Goal: Task Accomplishment & Management: Manage account settings

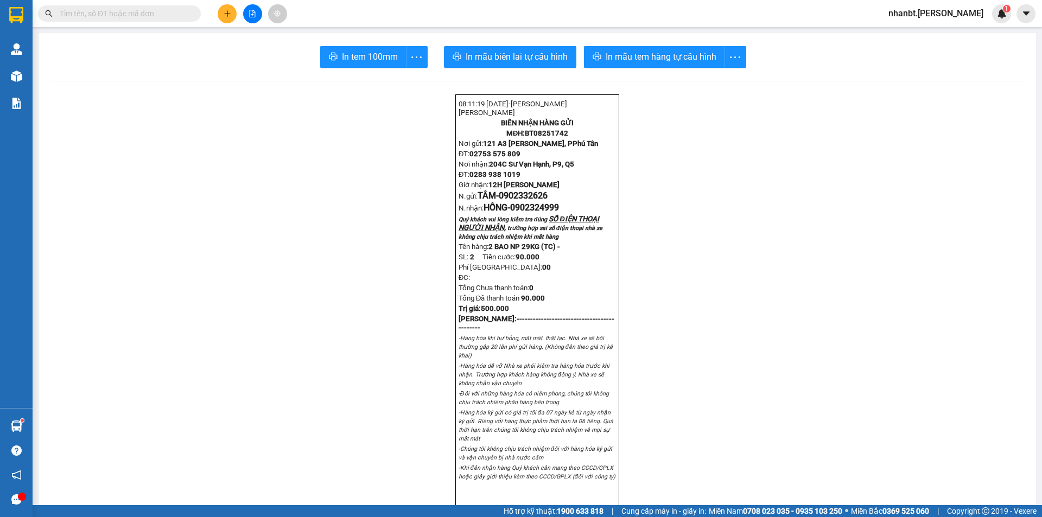
click at [138, 10] on input "text" at bounding box center [124, 14] width 128 height 12
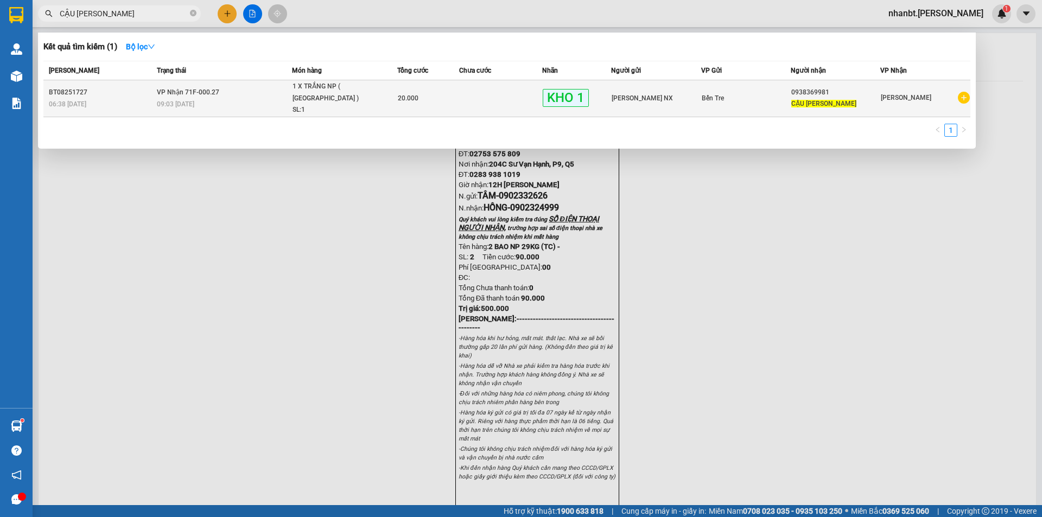
type input "CẬU [PERSON_NAME]"
click at [468, 88] on td at bounding box center [500, 98] width 83 height 37
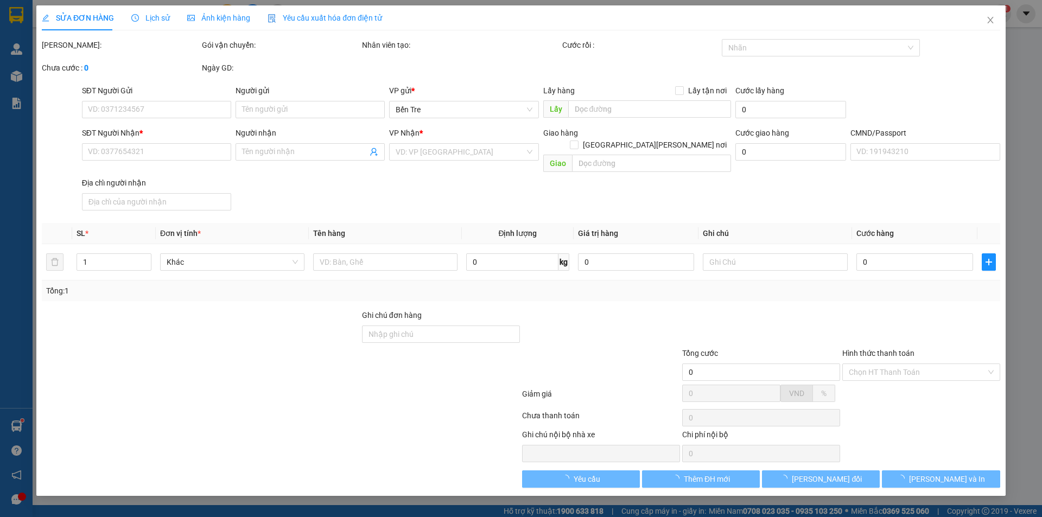
type input "[PERSON_NAME] NX"
type input "0938369981"
type input "CẬU [PERSON_NAME]"
type input "20.000"
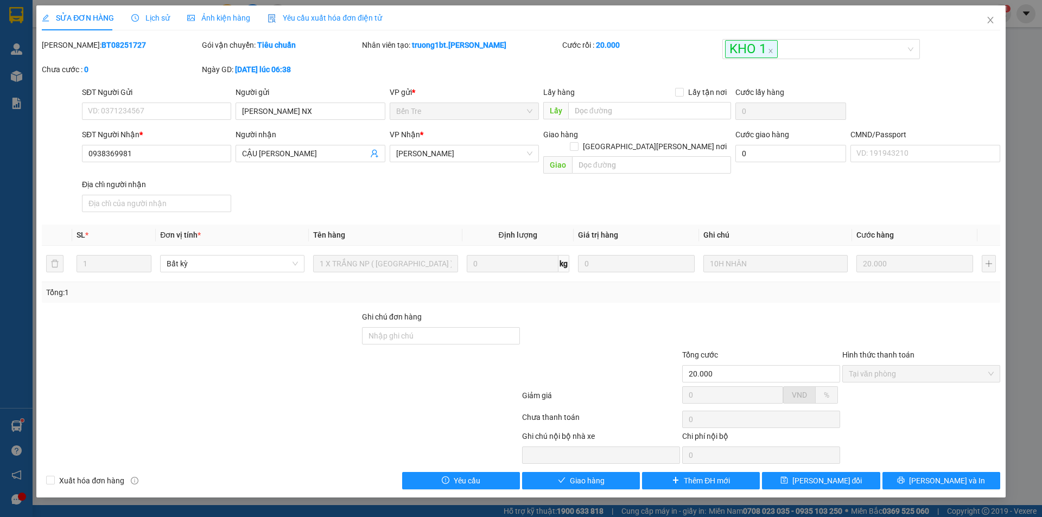
click at [146, 10] on div "Lịch sử" at bounding box center [150, 17] width 39 height 25
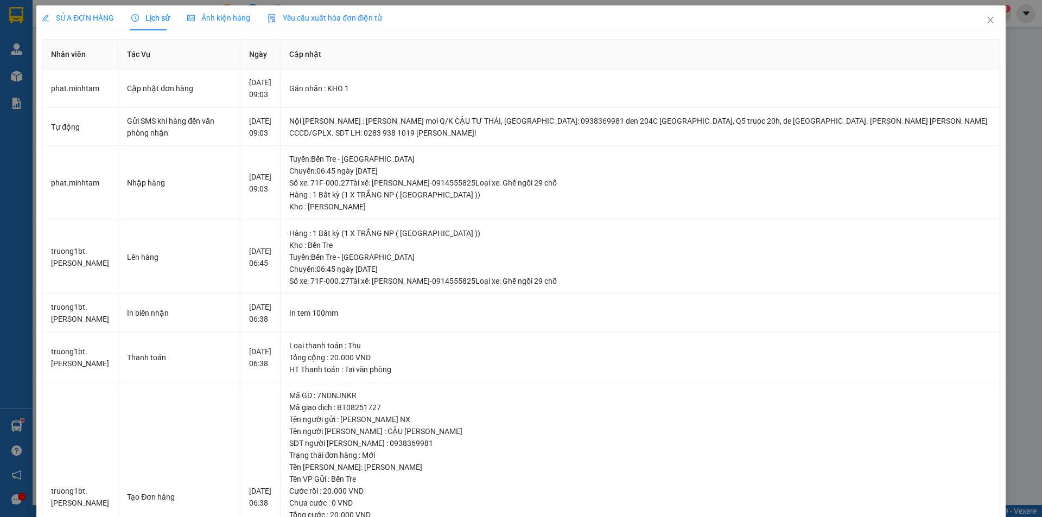
click at [94, 18] on span "SỬA ĐƠN HÀNG" at bounding box center [78, 18] width 72 height 9
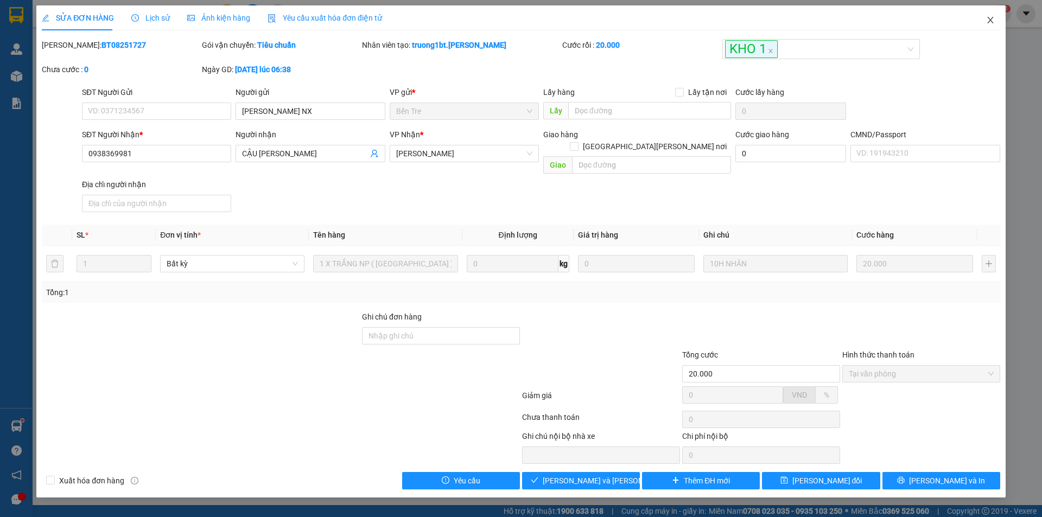
click at [990, 18] on icon "close" at bounding box center [990, 20] width 9 height 9
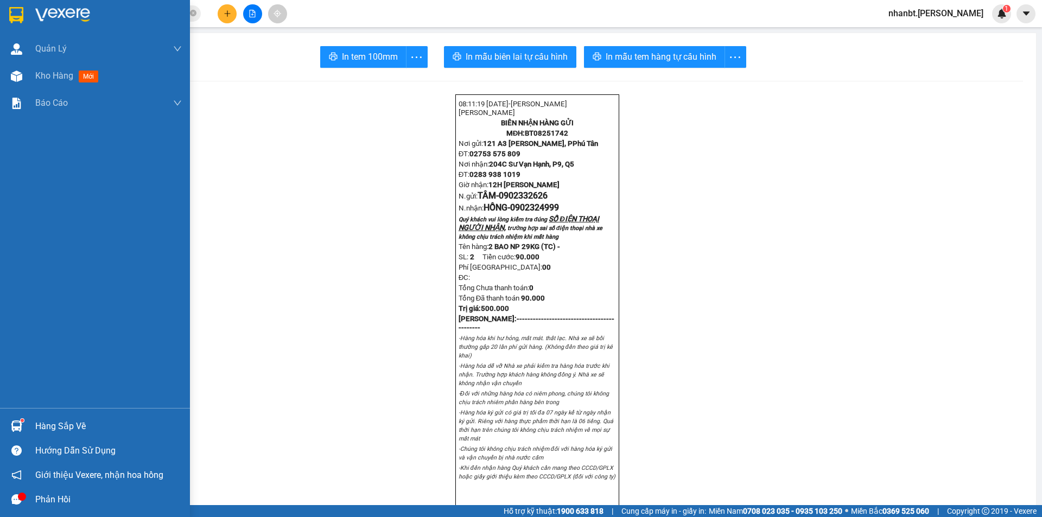
click at [43, 80] on span "Kho hàng" at bounding box center [54, 76] width 38 height 10
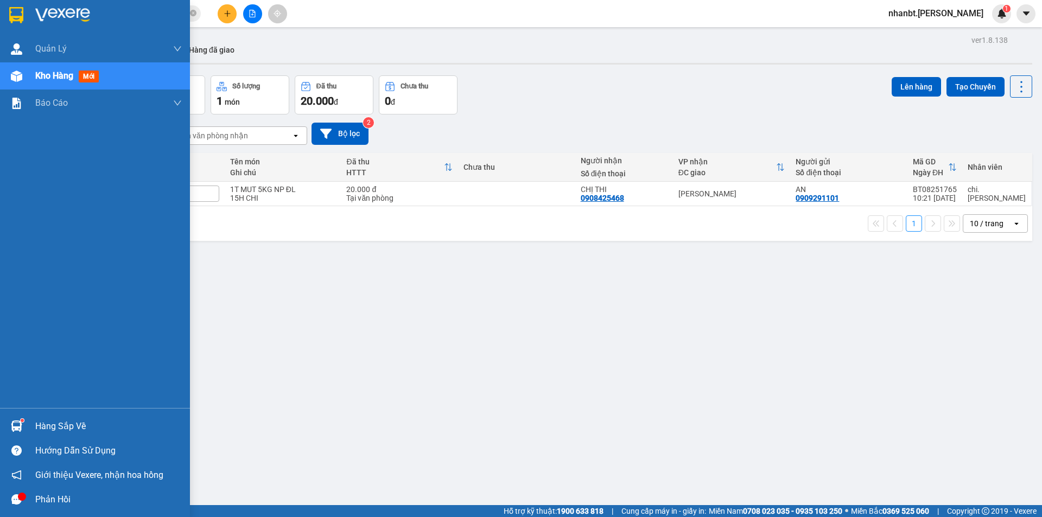
click at [21, 428] on img at bounding box center [16, 425] width 11 height 11
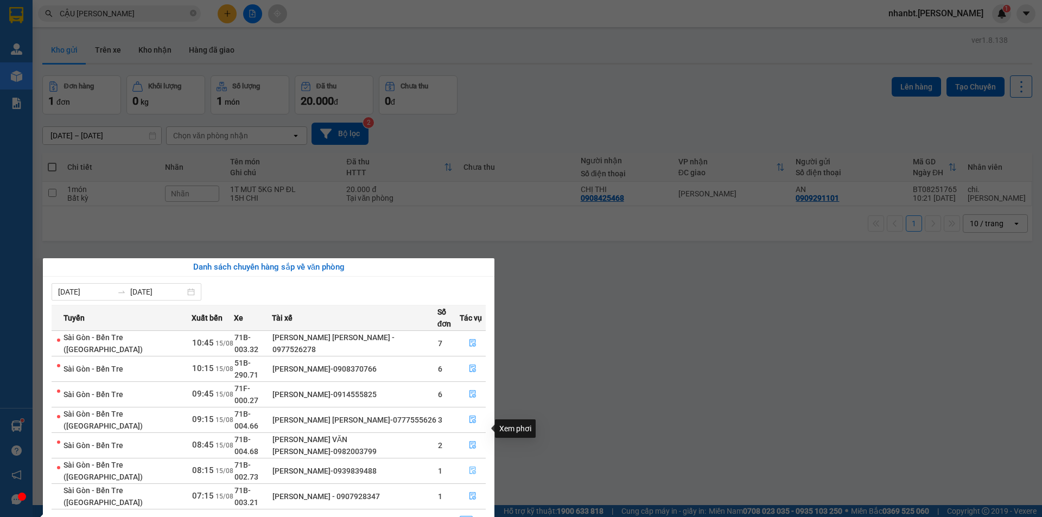
click at [470, 467] on icon "file-done" at bounding box center [473, 471] width 8 height 8
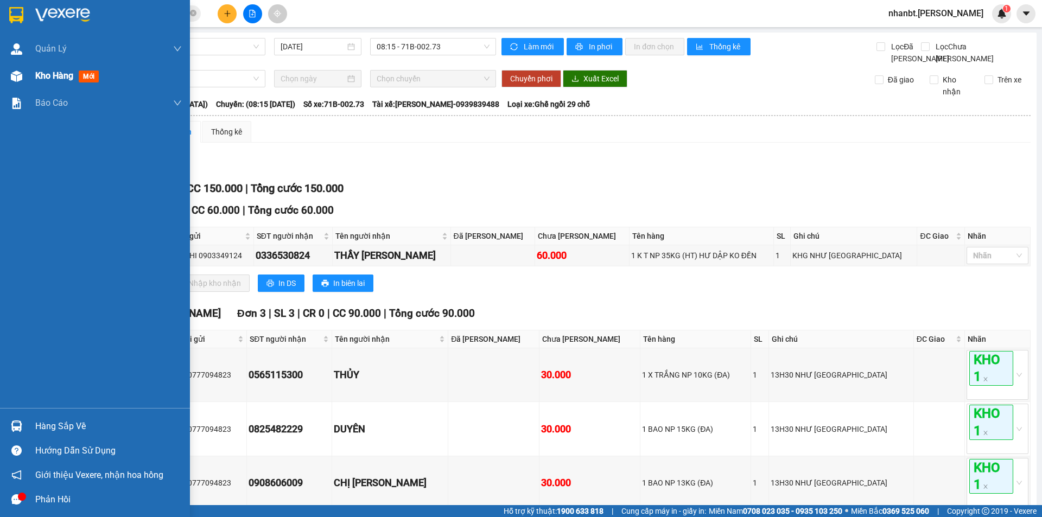
click at [34, 76] on div "Kho hàng mới" at bounding box center [95, 75] width 190 height 27
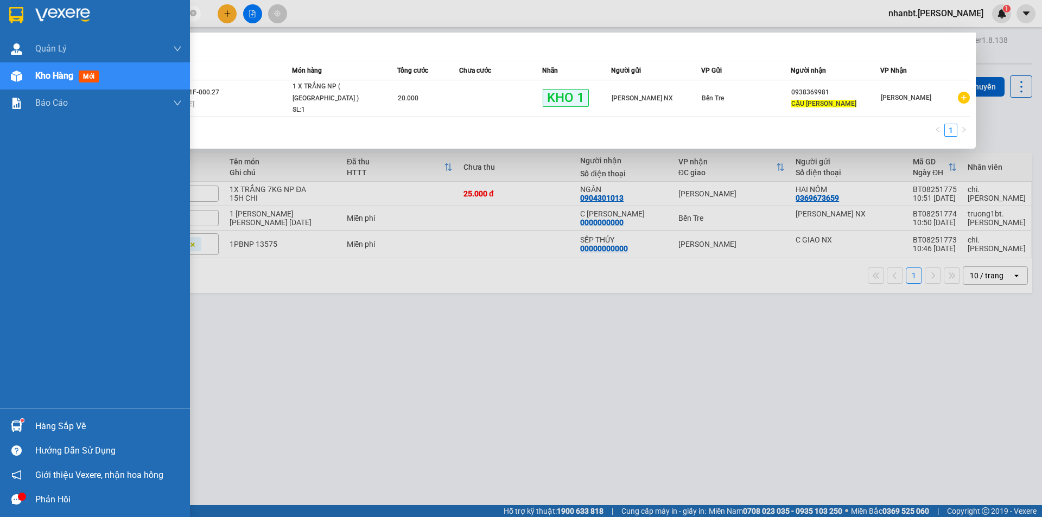
drag, startPoint x: 118, startPoint y: 18, endPoint x: 0, endPoint y: 12, distance: 118.4
click at [0, 12] on section "Kết quả tìm kiếm ( 1 ) Bộ lọc Mã ĐH Trạng thái Món hàng Tổng cước Chưa cước Nhã…" at bounding box center [521, 258] width 1042 height 517
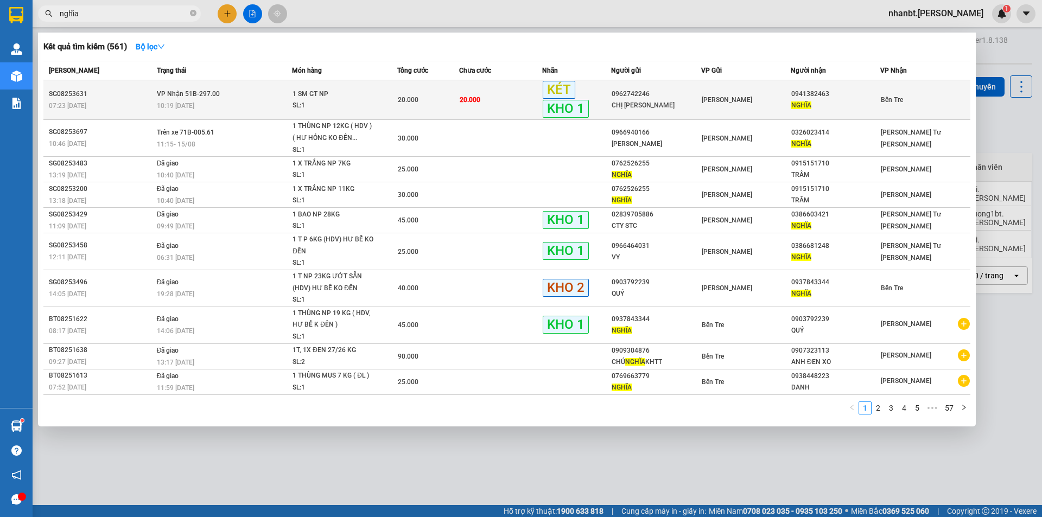
type input "nghĩa"
click at [225, 95] on td "VP Nhận 51B-297.00 10:19 - 15/08" at bounding box center [223, 100] width 138 height 40
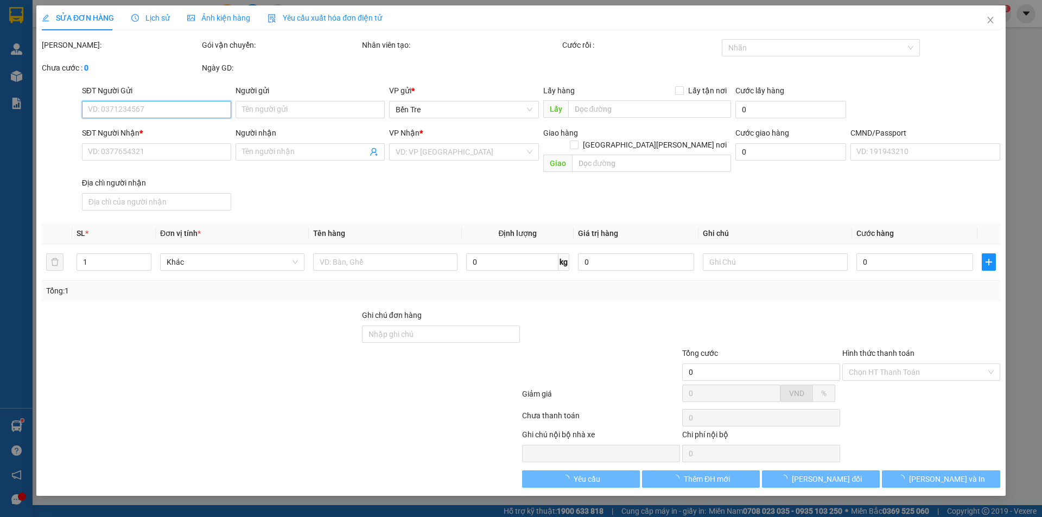
type input "0962742246"
type input "CHỊ LỆ"
type input "0941382463"
type input "NGHĨA"
type input "20.000"
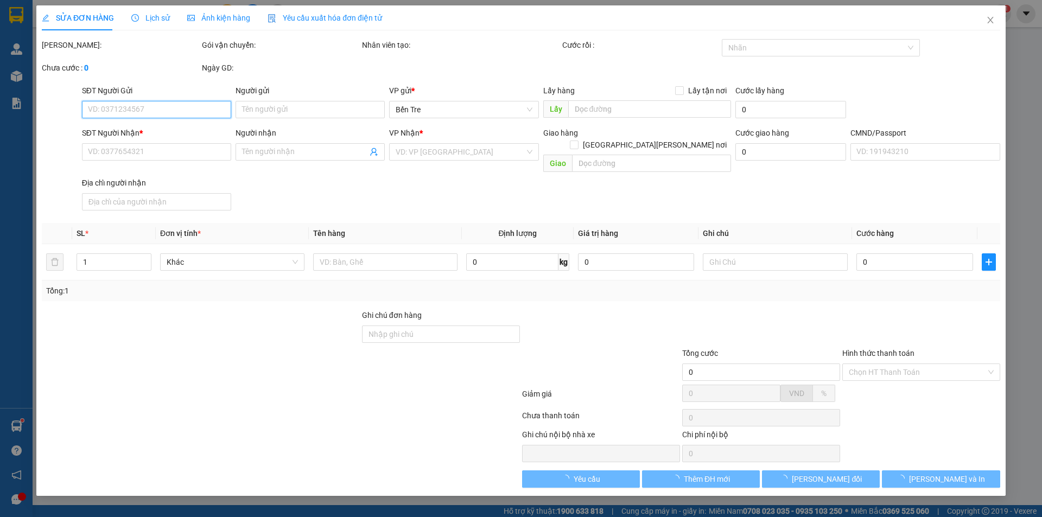
type input "20.000"
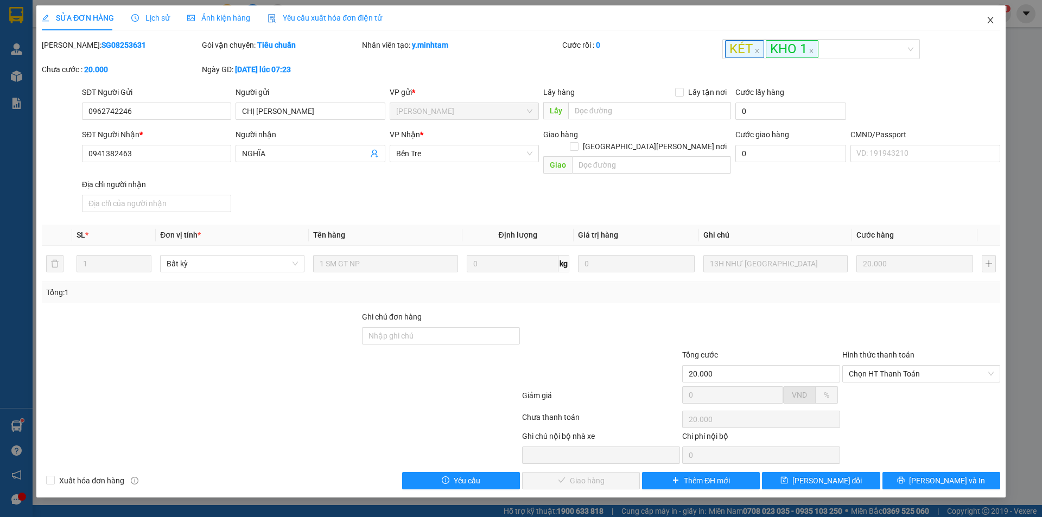
click at [989, 8] on span "Close" at bounding box center [990, 20] width 30 height 30
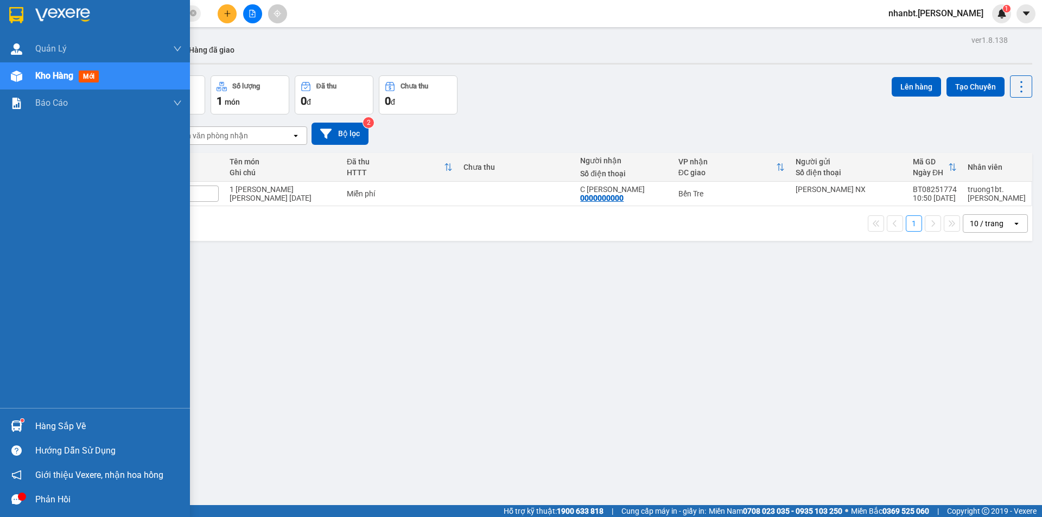
click at [88, 423] on div "ver 1.8.138 Kho gửi Trên xe Kho nhận Hàng đã giao Đơn hàng 1 đơn Khối lượng 0 k…" at bounding box center [537, 291] width 998 height 517
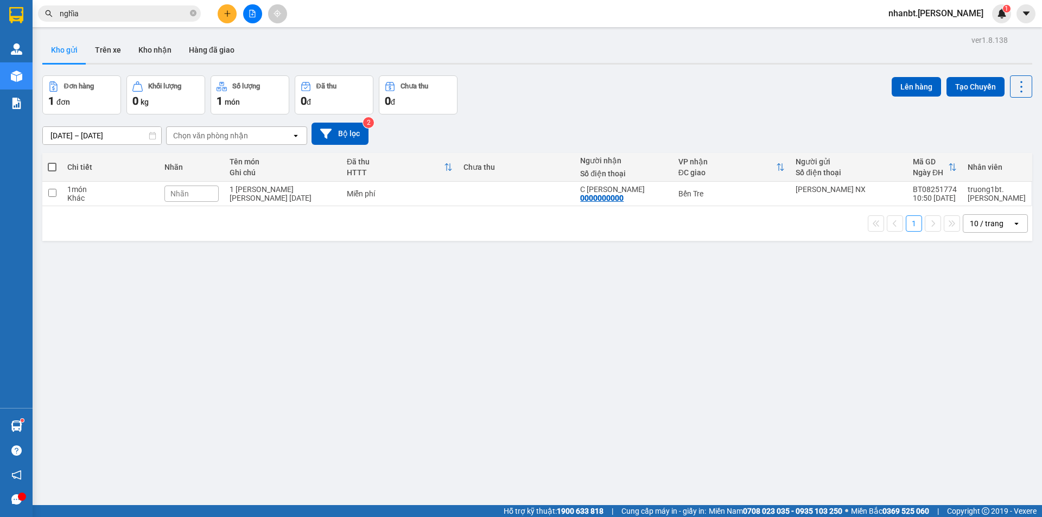
click at [137, 14] on input "nghĩa" at bounding box center [124, 14] width 128 height 12
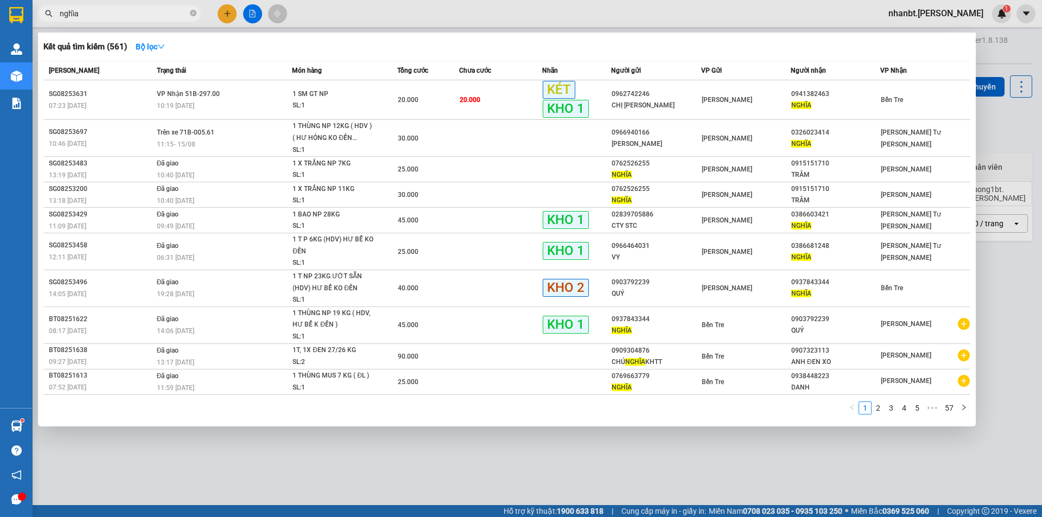
click at [137, 14] on input "nghĩa" at bounding box center [124, 14] width 128 height 12
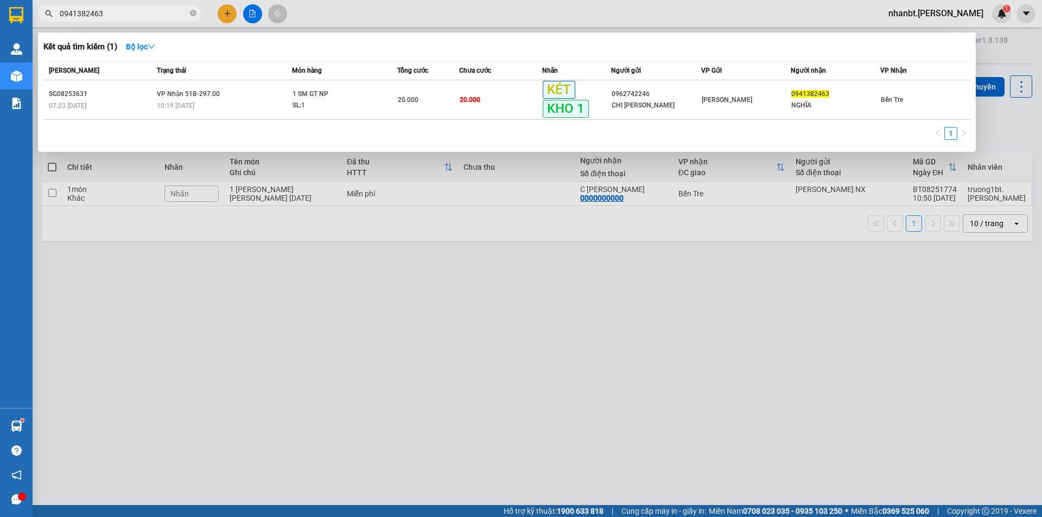
type input "0941382463"
click at [156, 121] on div "Mã ĐH Trạng thái Món hàng Tổng cước Chưa cước Nhãn Người gửi VP Gửi Người nhận …" at bounding box center [506, 104] width 927 height 86
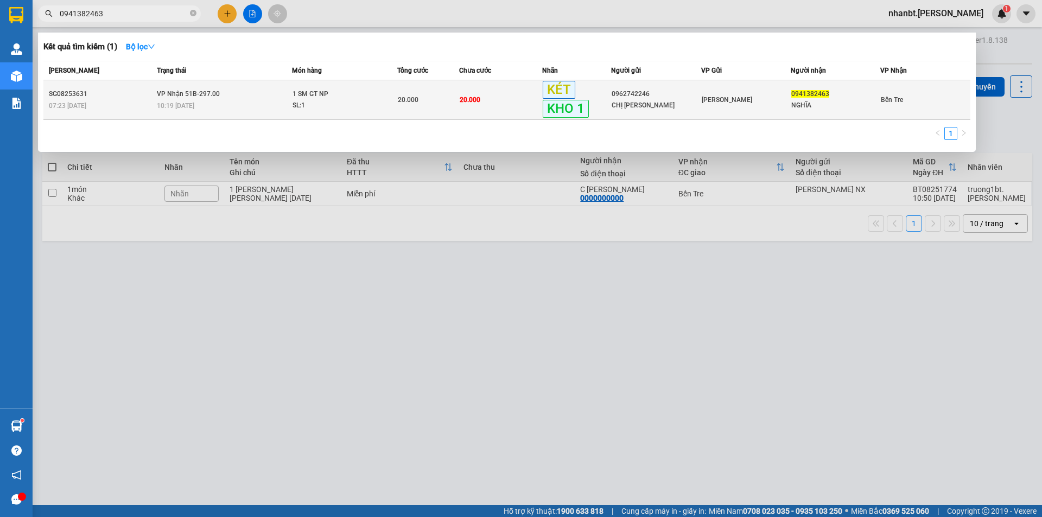
click at [154, 93] on td "VP Nhận 51B-297.00 10:19 - 15/08" at bounding box center [223, 100] width 138 height 40
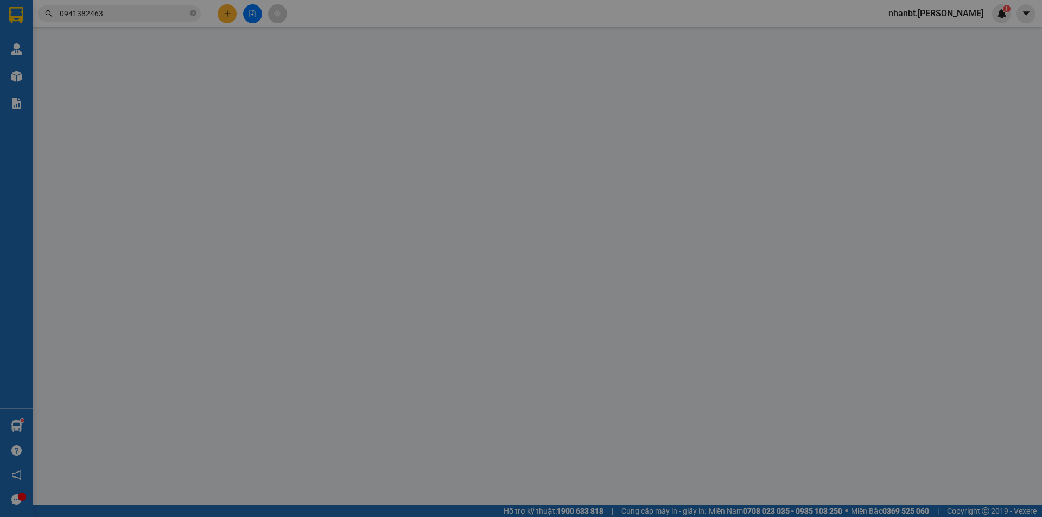
type input "0962742246"
type input "CHỊ LỆ"
type input "0941382463"
type input "NGHĨA"
type input "20.000"
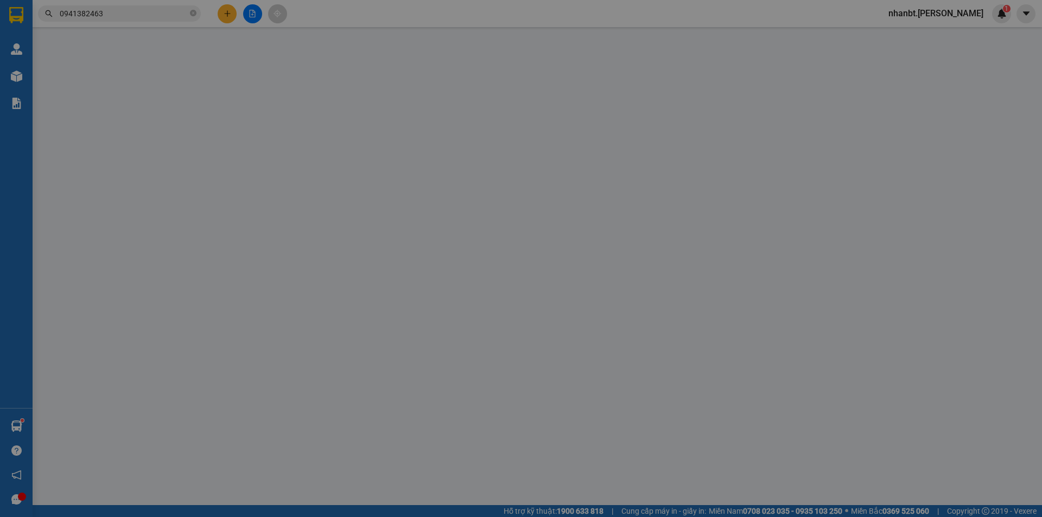
type input "20.000"
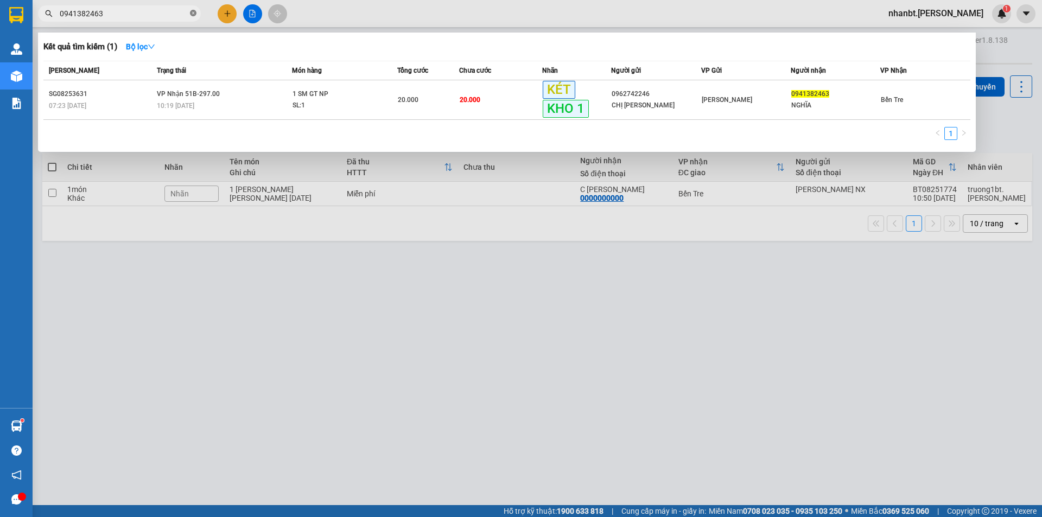
drag, startPoint x: 192, startPoint y: 19, endPoint x: 190, endPoint y: 14, distance: 5.5
click at [191, 19] on span at bounding box center [193, 14] width 7 height 12
click at [190, 13] on icon "close-circle" at bounding box center [193, 13] width 7 height 7
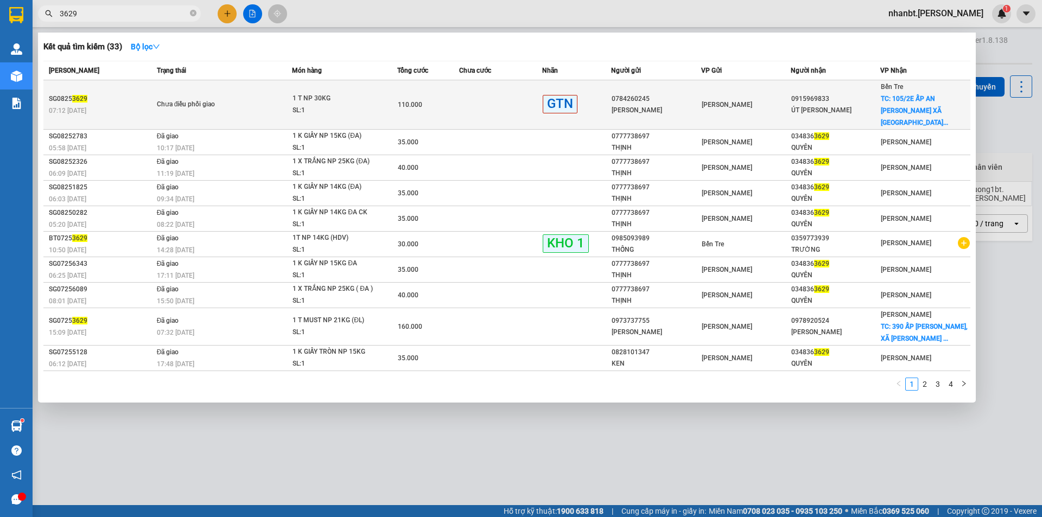
type input "3629"
click at [161, 100] on div "Chưa điều phối giao" at bounding box center [197, 105] width 81 height 12
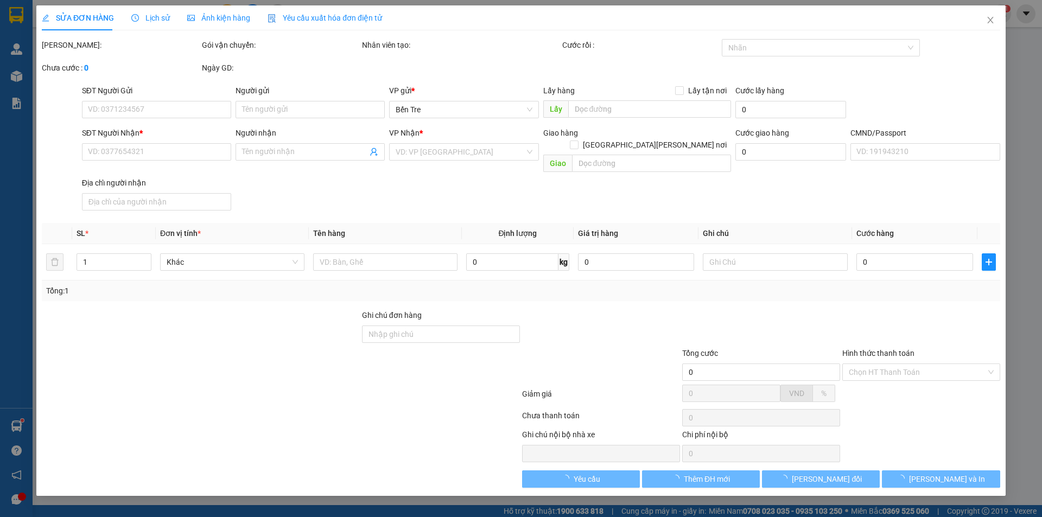
type input "0784260245"
type input "NHƯ QUANG"
type input "0915969833"
type input "ÚT OANH"
checkbox input "true"
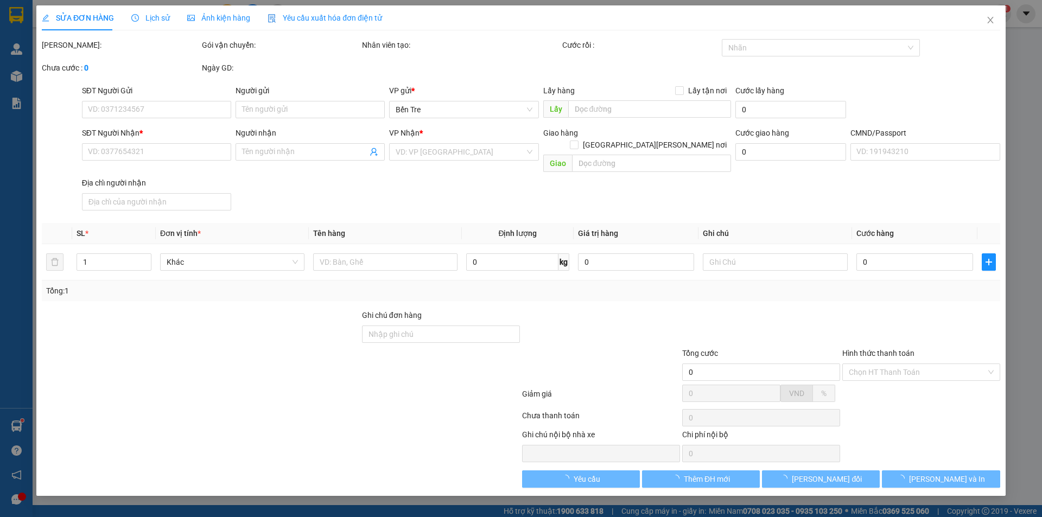
type input "105/2E ẤP AN THUẬN XÃ MỸ THẠNH AN"
type input "110.000"
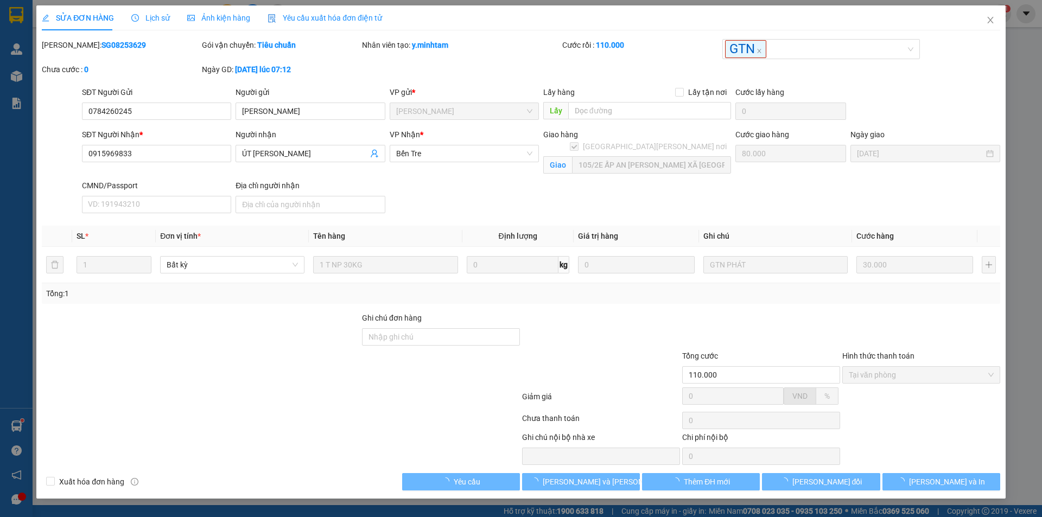
click at [151, 18] on span "Lịch sử" at bounding box center [150, 18] width 39 height 9
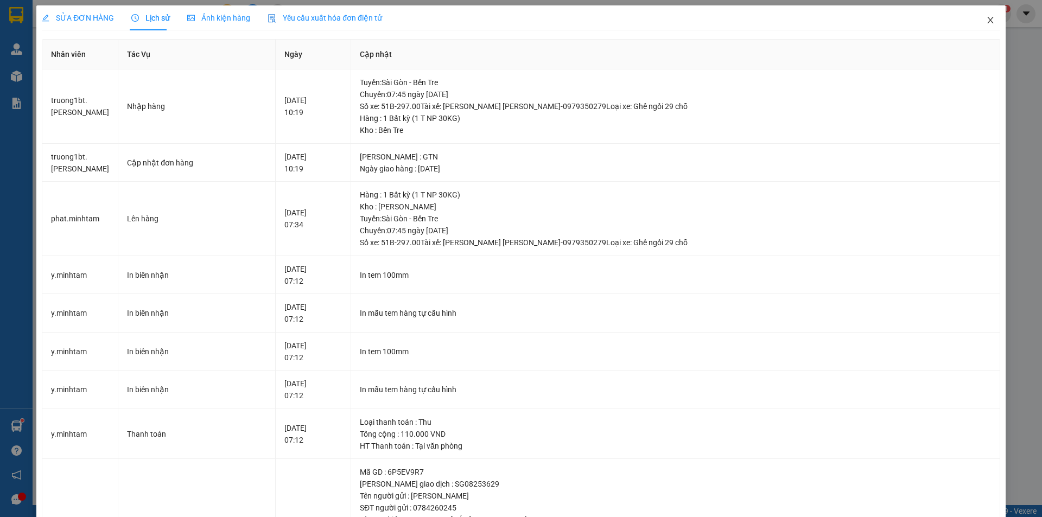
drag, startPoint x: 983, startPoint y: 24, endPoint x: 24, endPoint y: 90, distance: 960.3
click at [986, 24] on icon "close" at bounding box center [990, 20] width 9 height 9
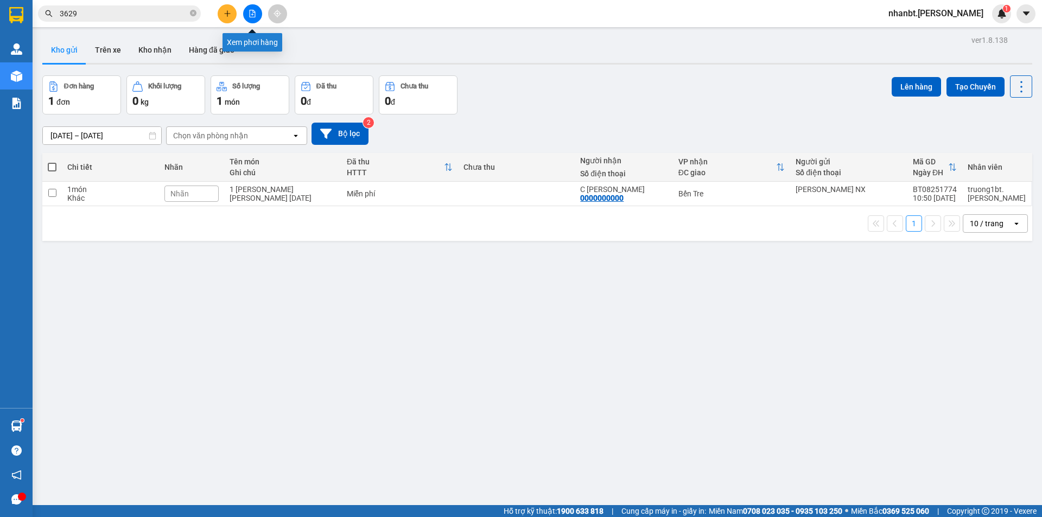
click at [254, 12] on icon "file-add" at bounding box center [252, 14] width 8 height 8
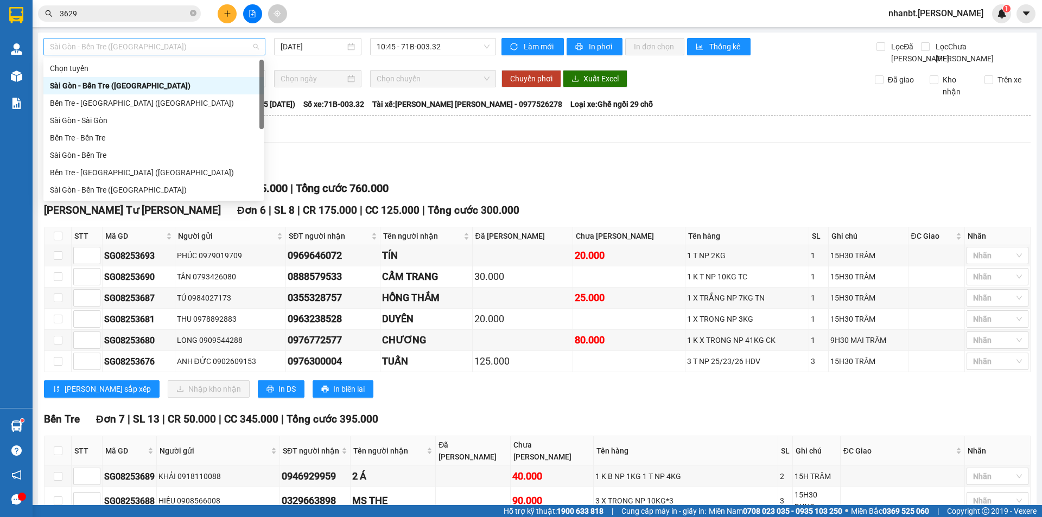
click at [78, 43] on span "Sài Gòn - Bến Tre (CN)" at bounding box center [154, 47] width 209 height 16
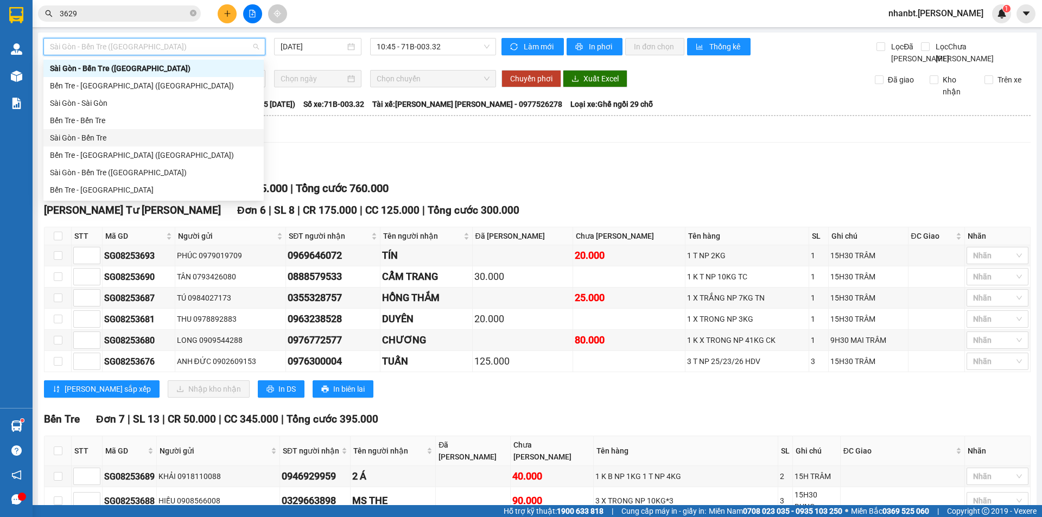
click at [84, 134] on div "Sài Gòn - Bến Tre" at bounding box center [153, 138] width 207 height 12
type input "[DATE]"
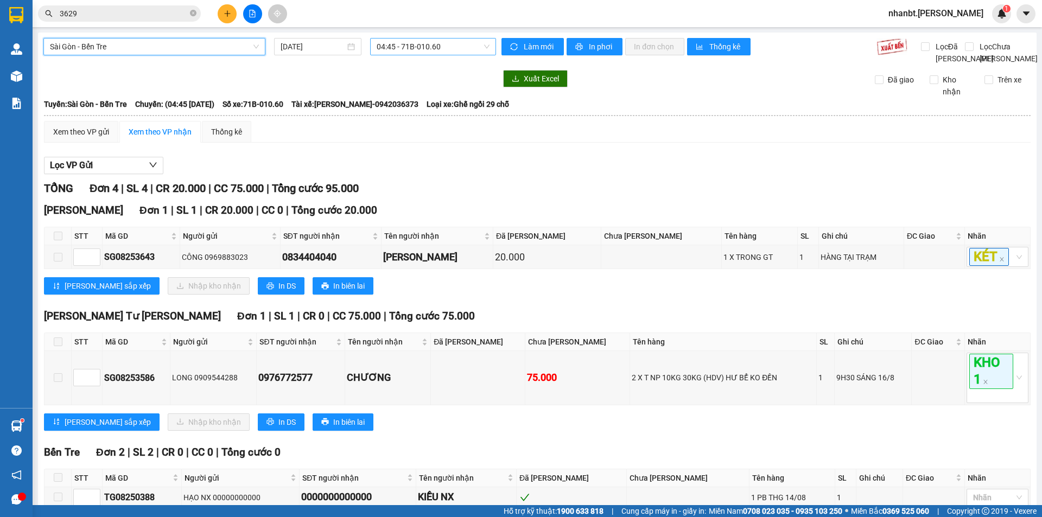
click at [416, 43] on span "04:45 - 71B-010.60" at bounding box center [433, 47] width 113 height 16
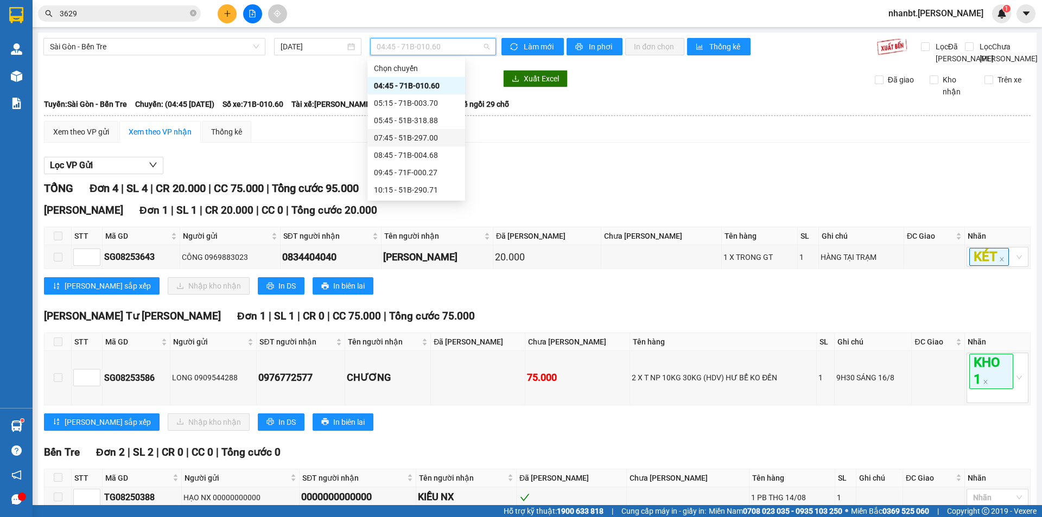
click at [410, 139] on div "07:45 - 51B-297.00" at bounding box center [416, 138] width 85 height 12
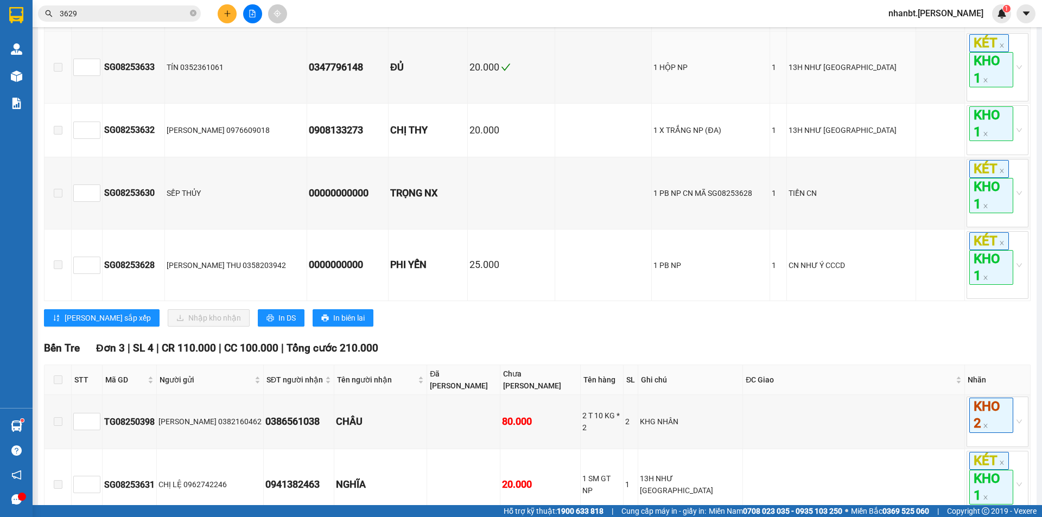
scroll to position [322, 0]
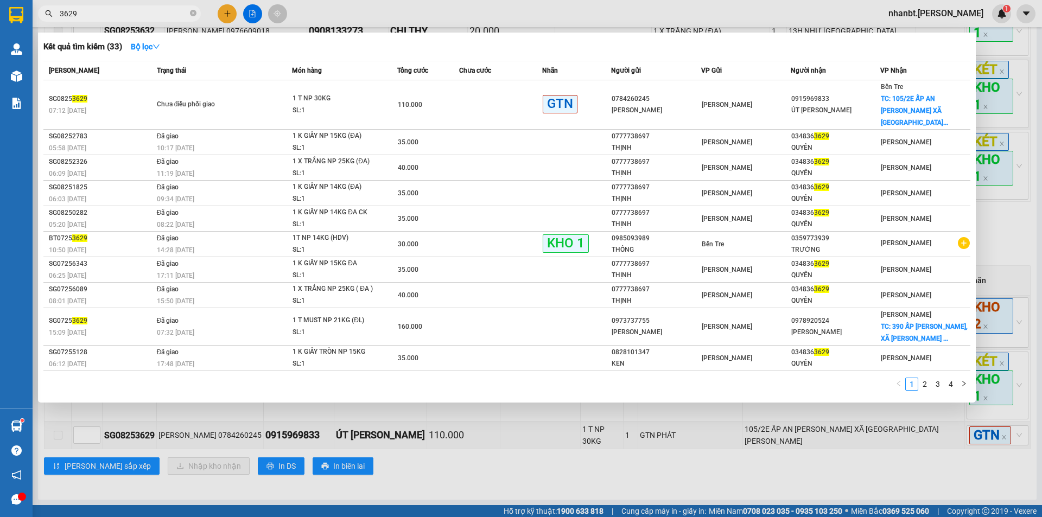
click at [124, 12] on input "3629" at bounding box center [124, 14] width 128 height 12
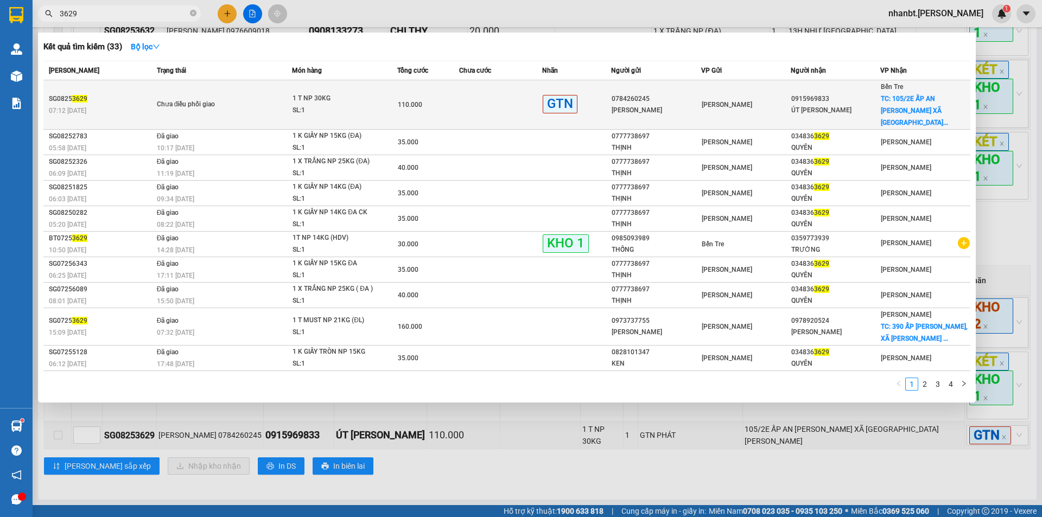
click at [364, 94] on div "1 T NP 30KG" at bounding box center [332, 99] width 81 height 12
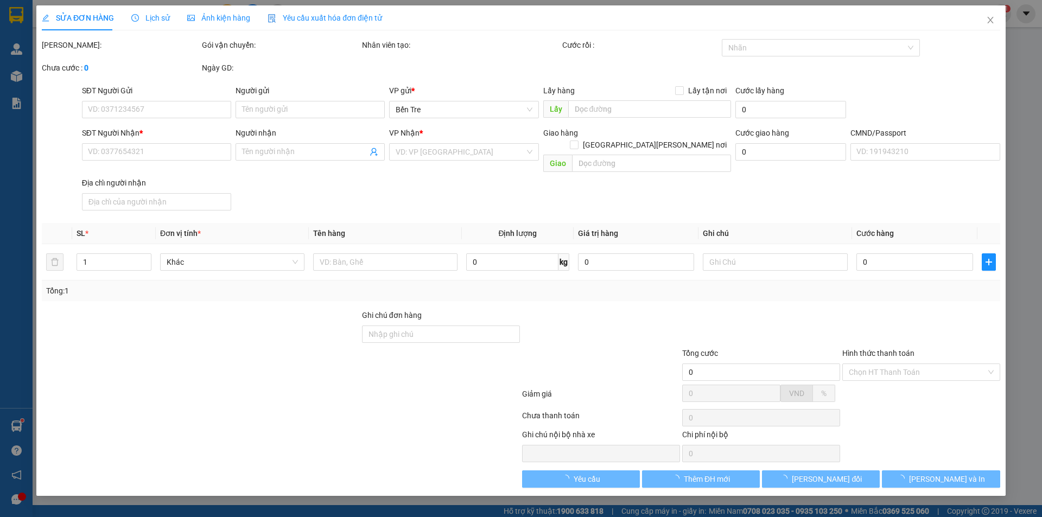
type input "0784260245"
type input "NHƯ QUANG"
type input "0915969833"
type input "ÚT OANH"
checkbox input "true"
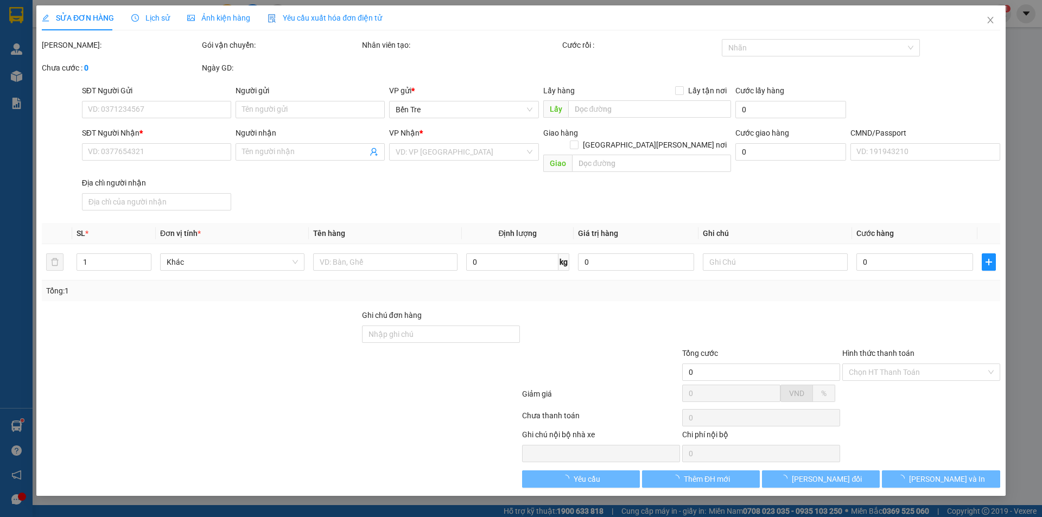
type input "105/2E ẤP AN THUẬN XÃ MỸ THẠNH AN"
type input "110.000"
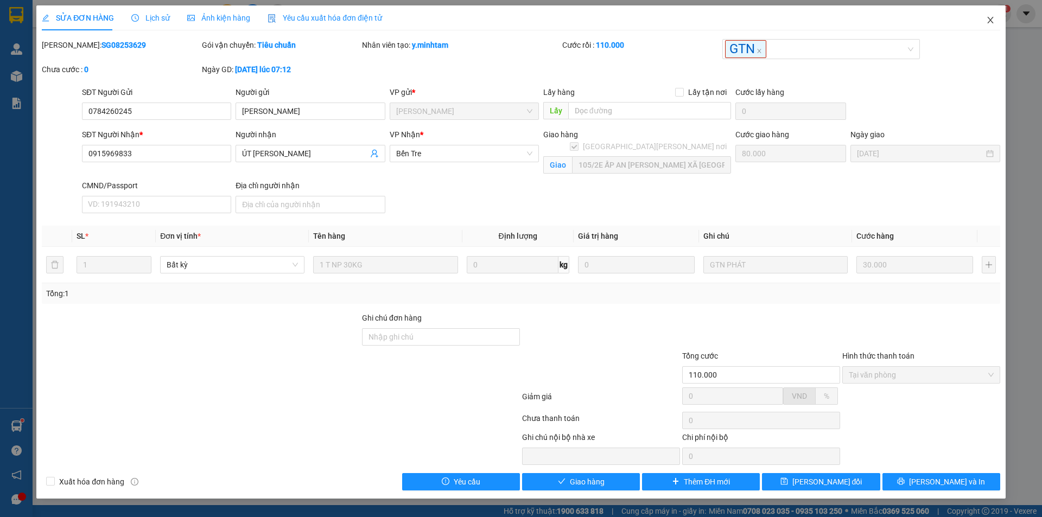
click at [995, 16] on span "Close" at bounding box center [990, 20] width 30 height 30
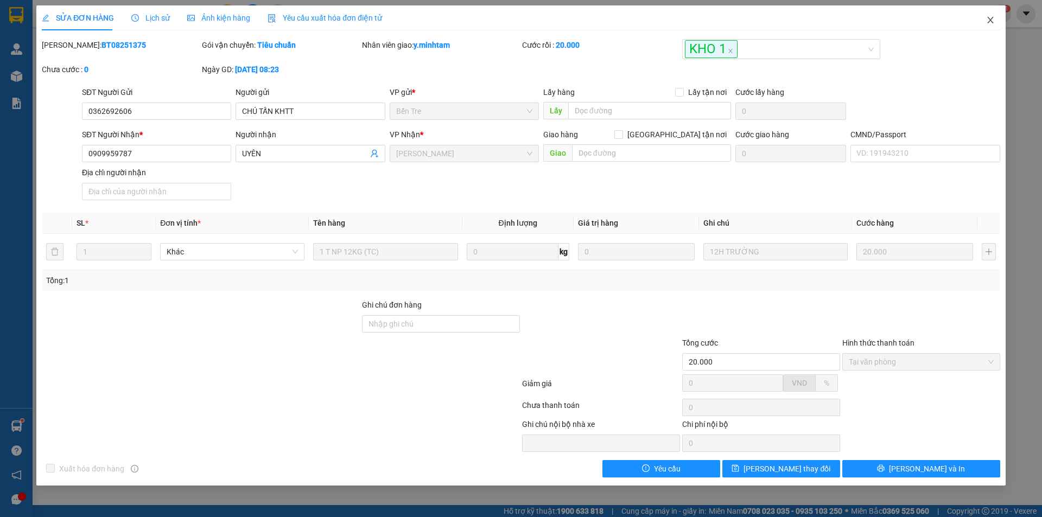
click at [994, 25] on span "Close" at bounding box center [990, 20] width 30 height 30
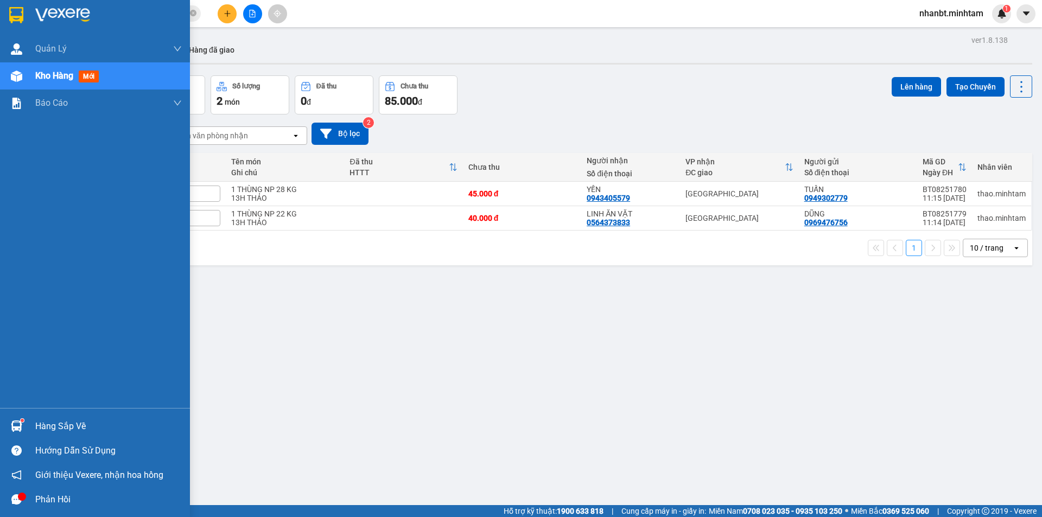
click at [16, 11] on img at bounding box center [16, 15] width 14 height 16
click at [21, 421] on sup at bounding box center [22, 420] width 3 height 3
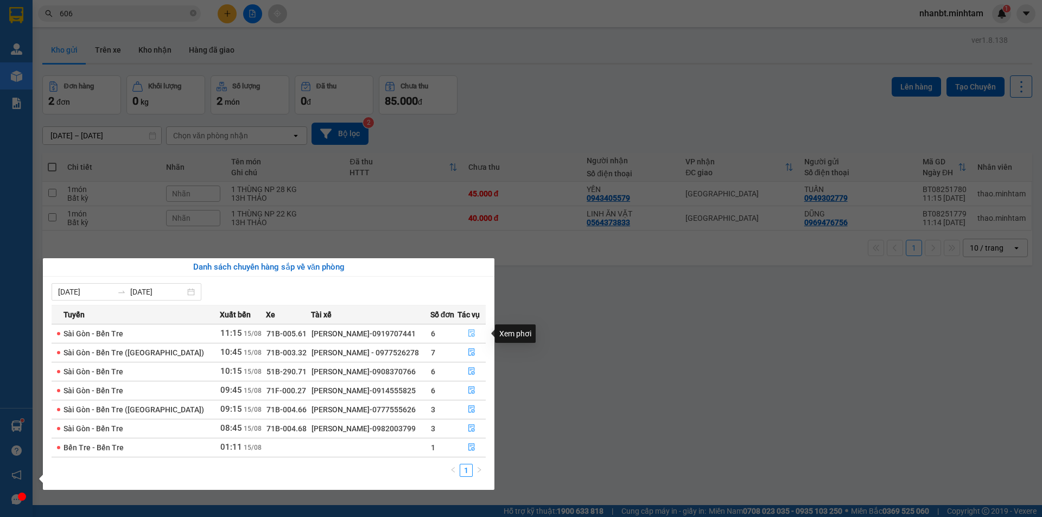
click at [469, 333] on icon "file-done" at bounding box center [471, 334] width 7 height 8
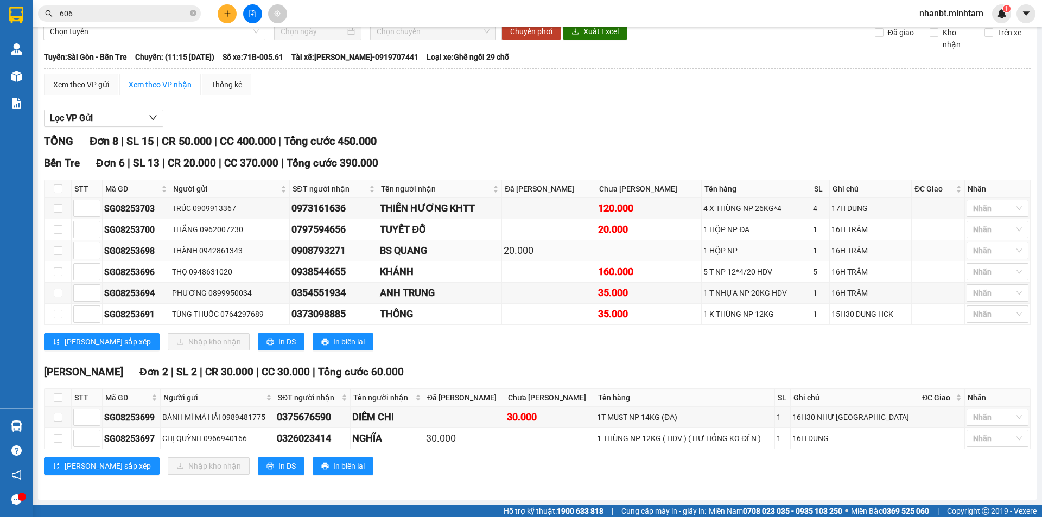
scroll to position [59, 0]
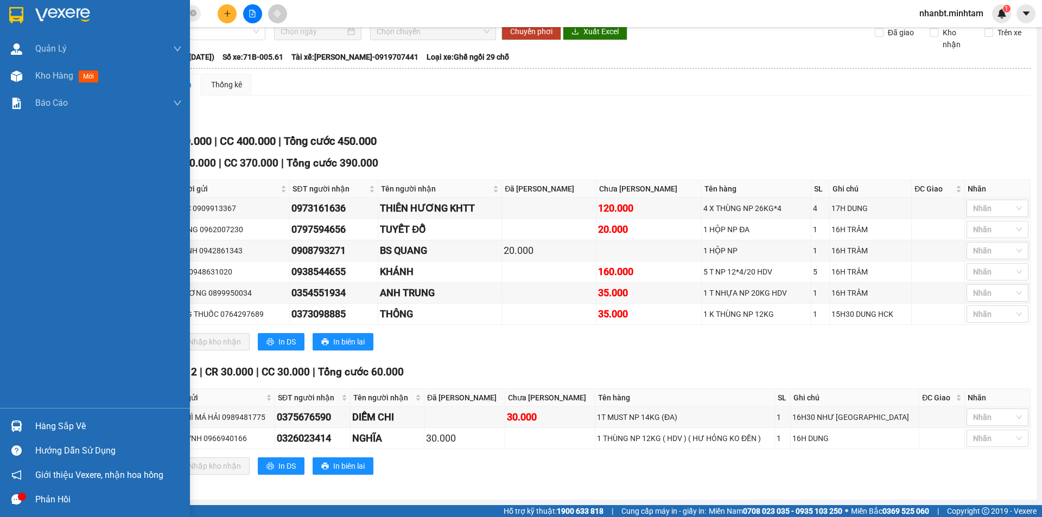
click at [16, 15] on img at bounding box center [16, 15] width 14 height 16
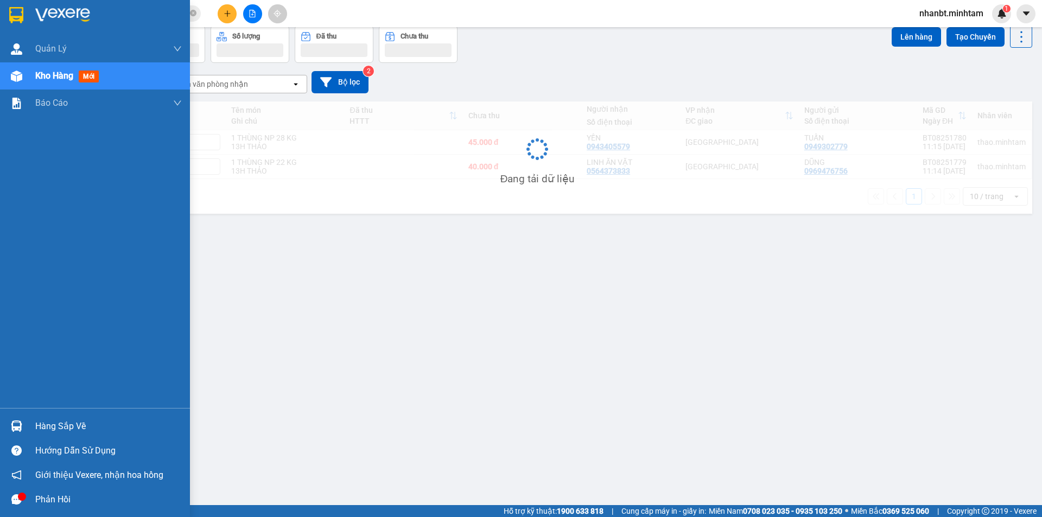
scroll to position [50, 0]
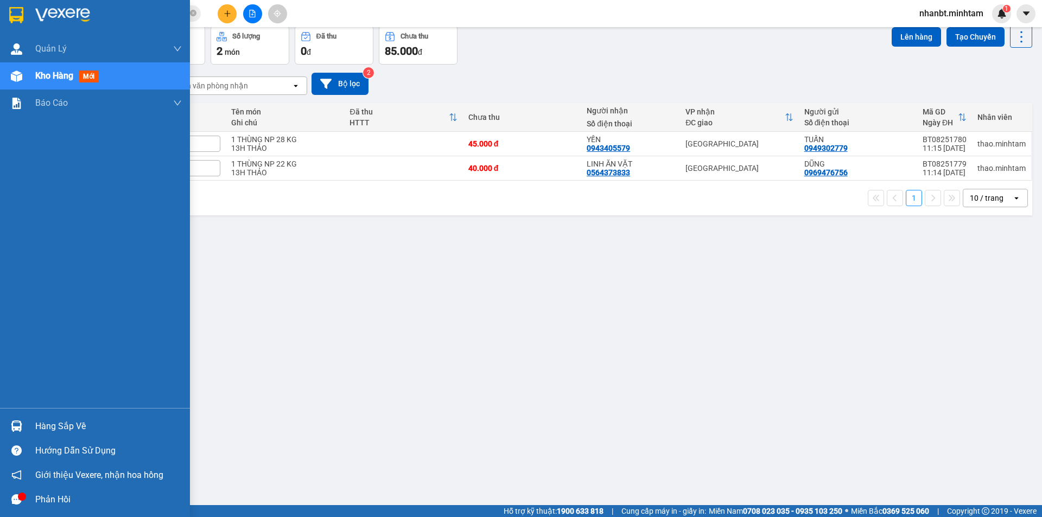
drag, startPoint x: 27, startPoint y: 420, endPoint x: 46, endPoint y: 396, distance: 31.4
click at [28, 420] on div "Hàng sắp về" at bounding box center [95, 426] width 190 height 24
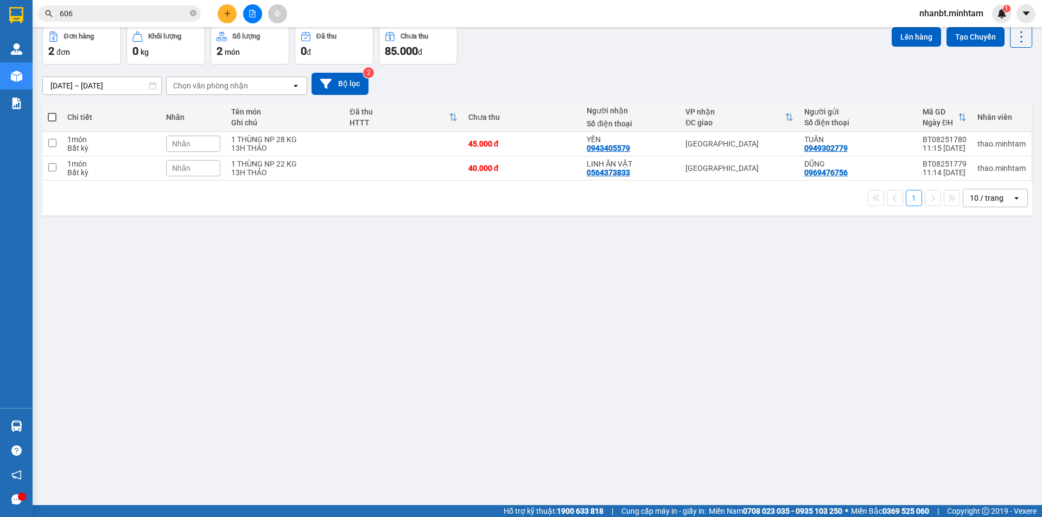
click at [599, 290] on section "Kết quả tìm kiếm ( 275 ) Bộ lọc Mã ĐH Trạng thái Món hàng Tổng cước Chưa cước N…" at bounding box center [521, 258] width 1042 height 517
